Goal: Task Accomplishment & Management: Manage account settings

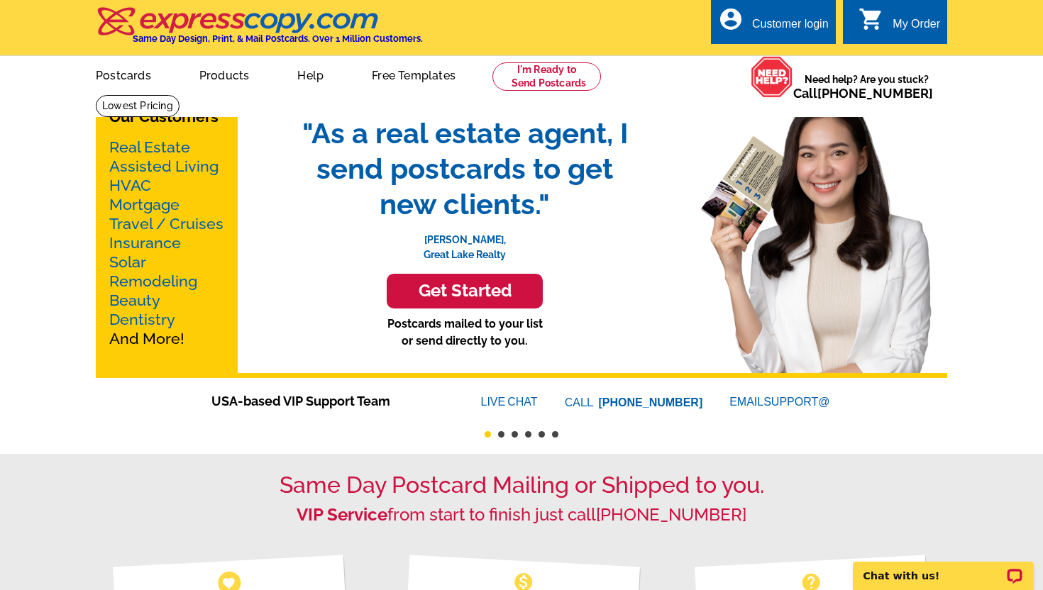
click at [773, 26] on div "Customer login" at bounding box center [790, 28] width 77 height 20
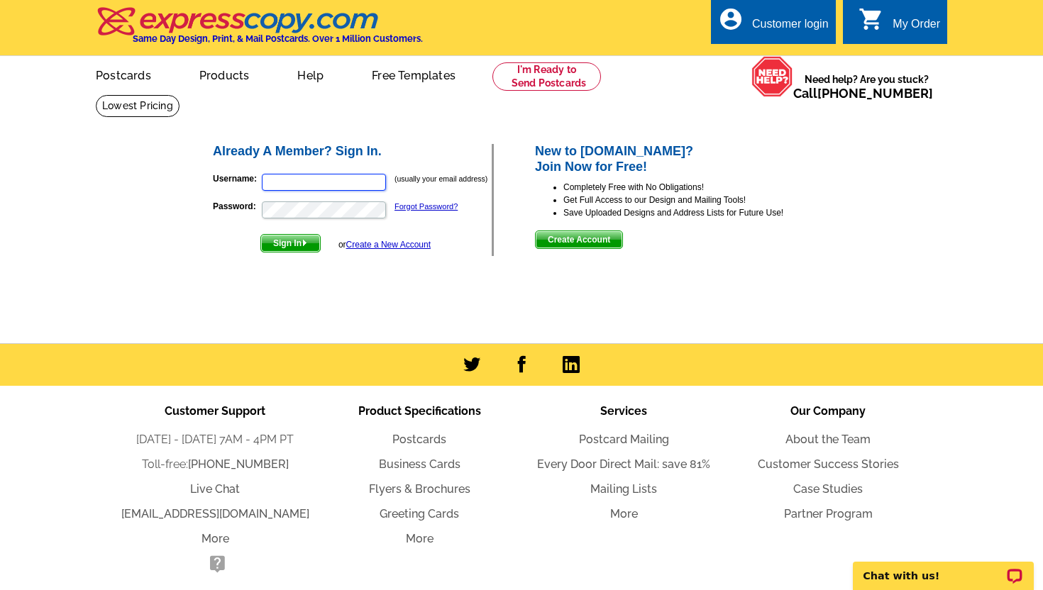
type input "[PERSON_NAME][EMAIL_ADDRESS][DOMAIN_NAME]"
click at [289, 243] on span "Sign In" at bounding box center [290, 243] width 59 height 17
